Goal: Transaction & Acquisition: Purchase product/service

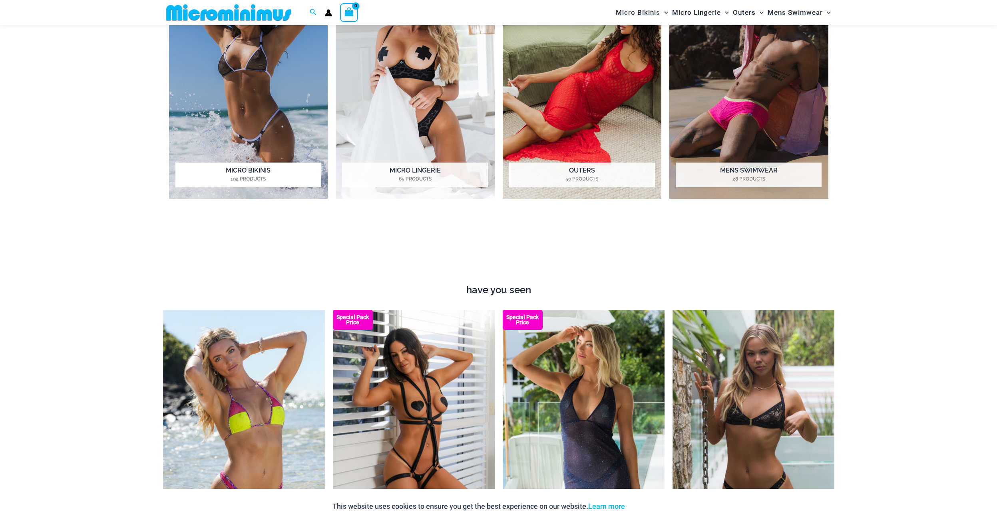
scroll to position [600, 0]
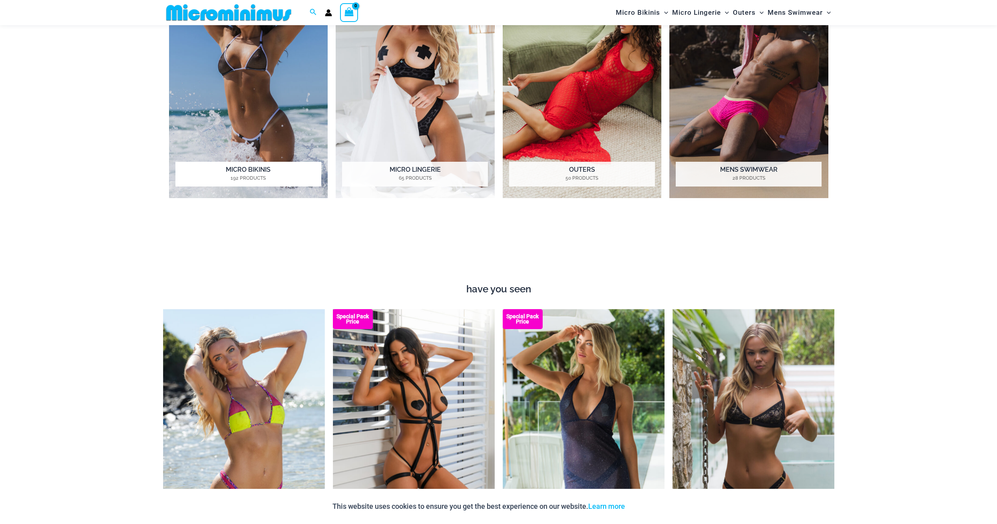
click at [253, 171] on h2 "Micro Bikinis 192 Products" at bounding box center [248, 174] width 146 height 25
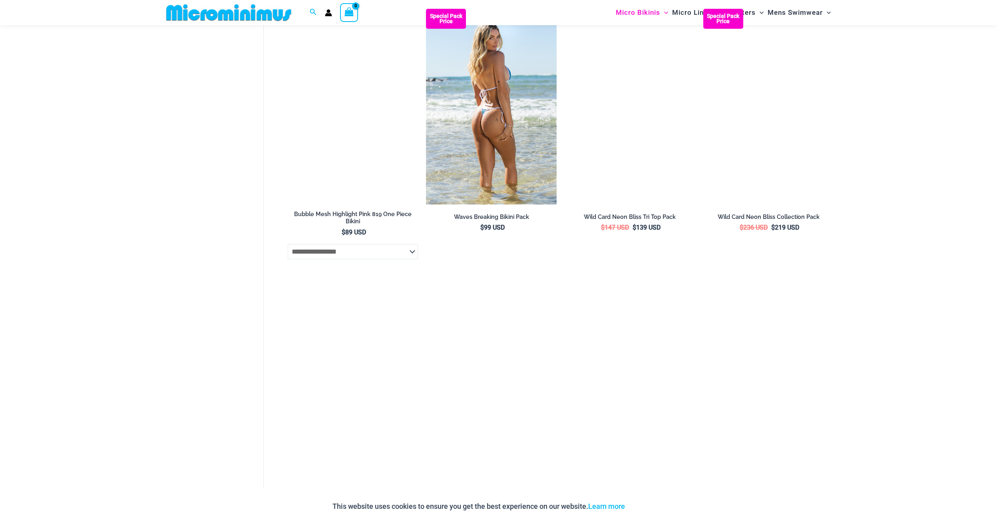
scroll to position [1639, 0]
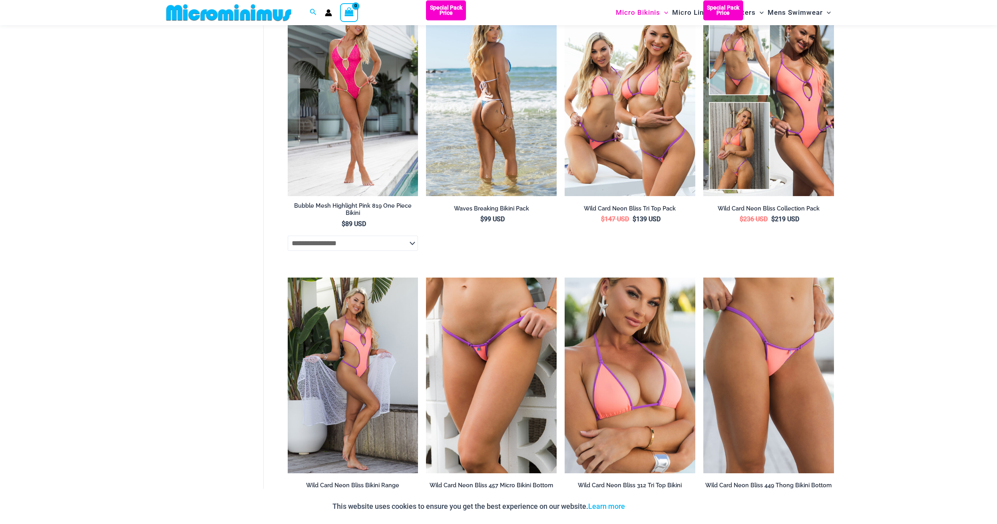
click at [457, 134] on img at bounding box center [491, 98] width 131 height 196
